Goal: Transaction & Acquisition: Purchase product/service

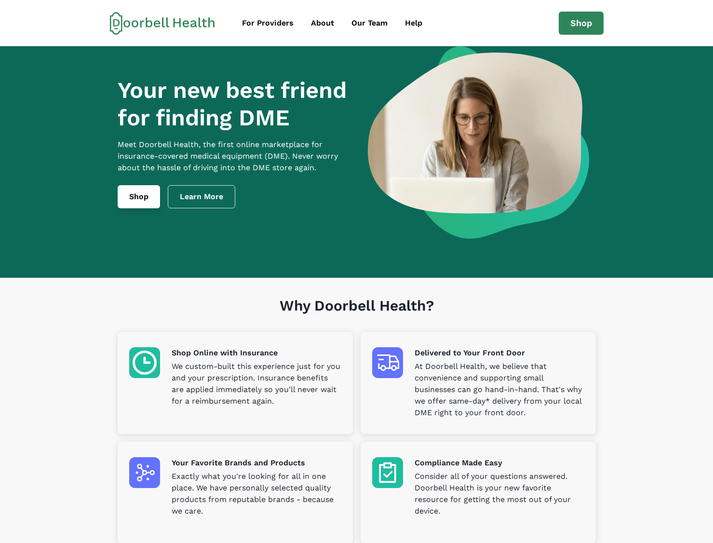
click at [132, 208] on link "Shop" at bounding box center [139, 196] width 42 height 23
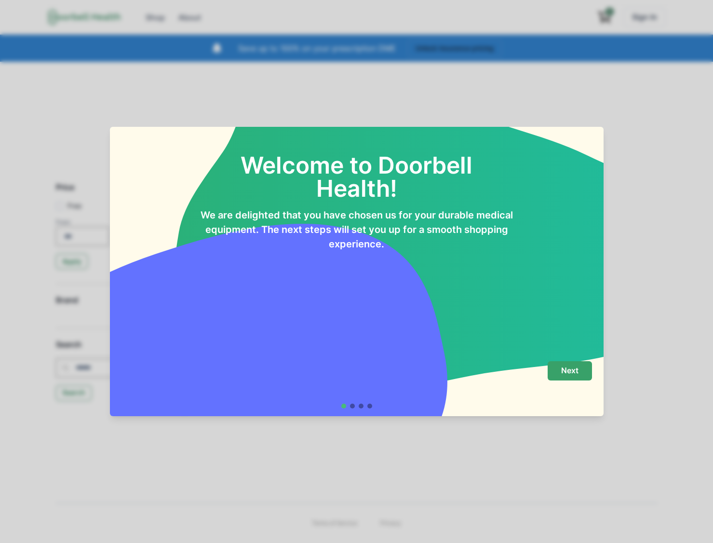
click at [566, 370] on p "Next" at bounding box center [569, 370] width 17 height 9
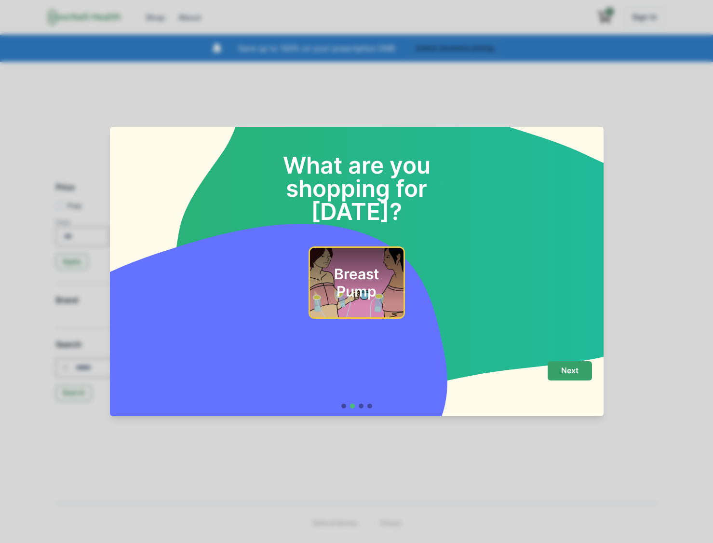
click at [566, 371] on p "Next" at bounding box center [569, 370] width 17 height 9
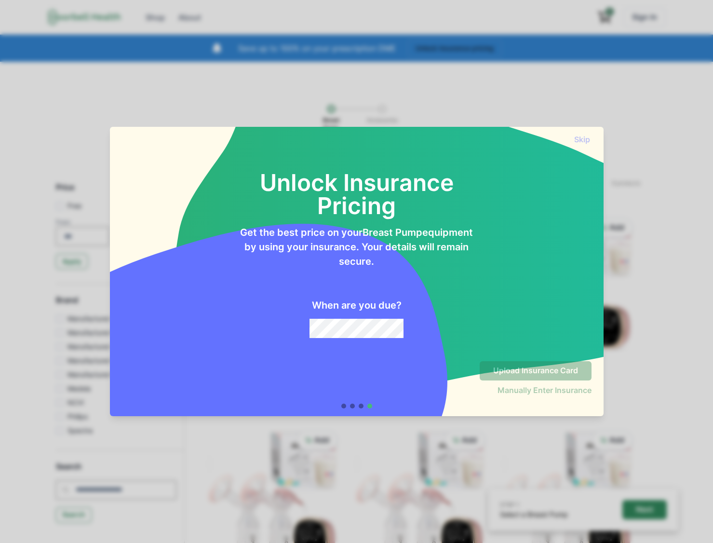
drag, startPoint x: 582, startPoint y: 146, endPoint x: 582, endPoint y: 136, distance: 9.6
click at [582, 146] on div "Unlock Insurance Pricing Get the best price on your Breast Pump equipment by us…" at bounding box center [357, 248] width 494 height 209
click at [585, 135] on button "Skip" at bounding box center [582, 140] width 19 height 10
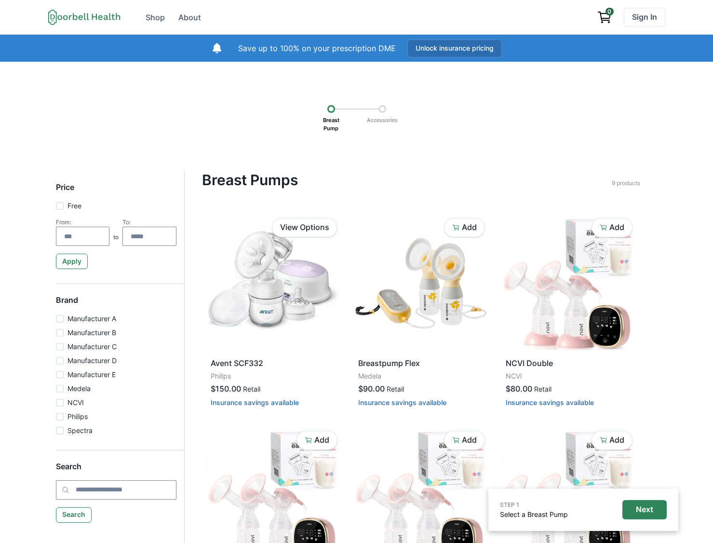
click at [475, 48] on button "Unlock insurance pricing" at bounding box center [454, 49] width 95 height 18
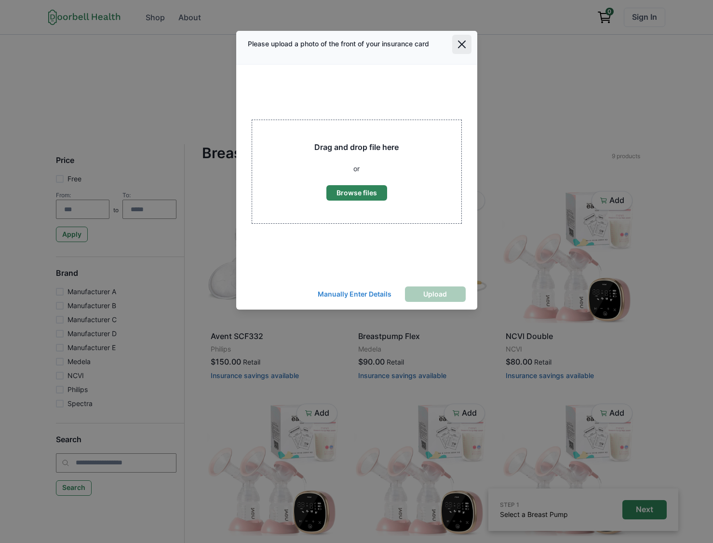
click at [467, 40] on button "Close" at bounding box center [461, 44] width 19 height 19
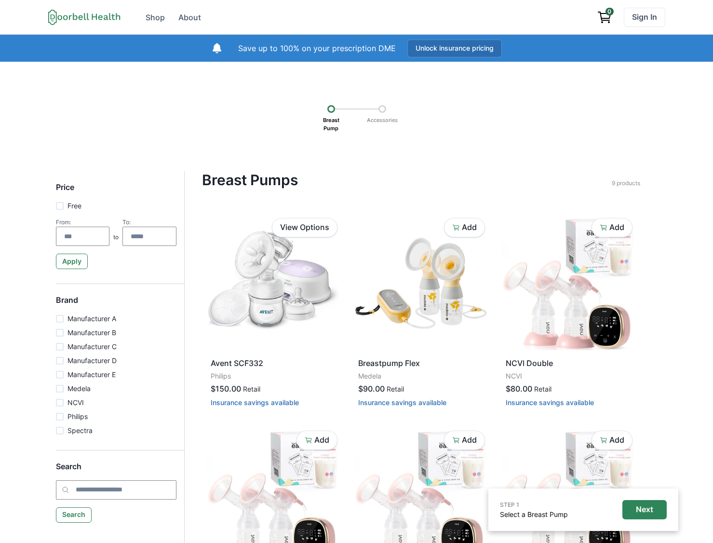
click at [454, 47] on button "Unlock insurance pricing" at bounding box center [454, 49] width 95 height 18
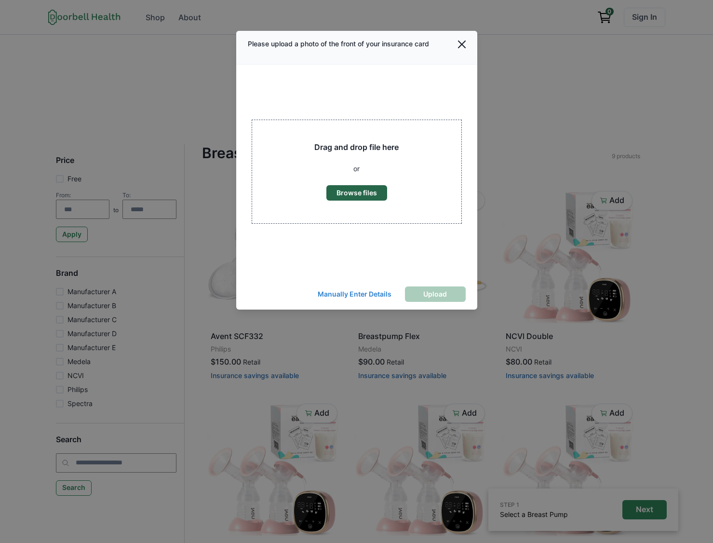
click at [359, 189] on button "Browse files" at bounding box center [356, 192] width 61 height 15
click at [464, 43] on icon "Close" at bounding box center [462, 45] width 8 height 8
